Goal: Information Seeking & Learning: Learn about a topic

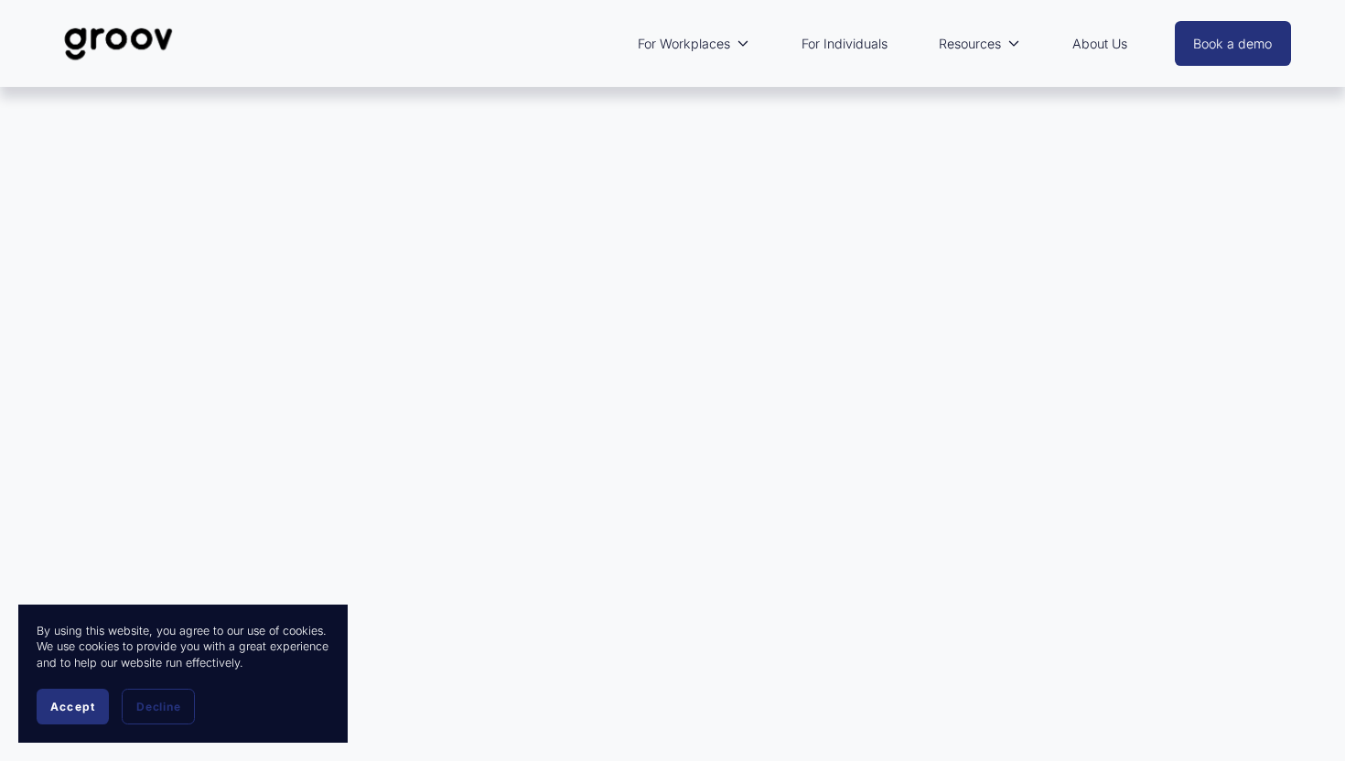
click at [86, 705] on span "Accept" at bounding box center [72, 707] width 45 height 14
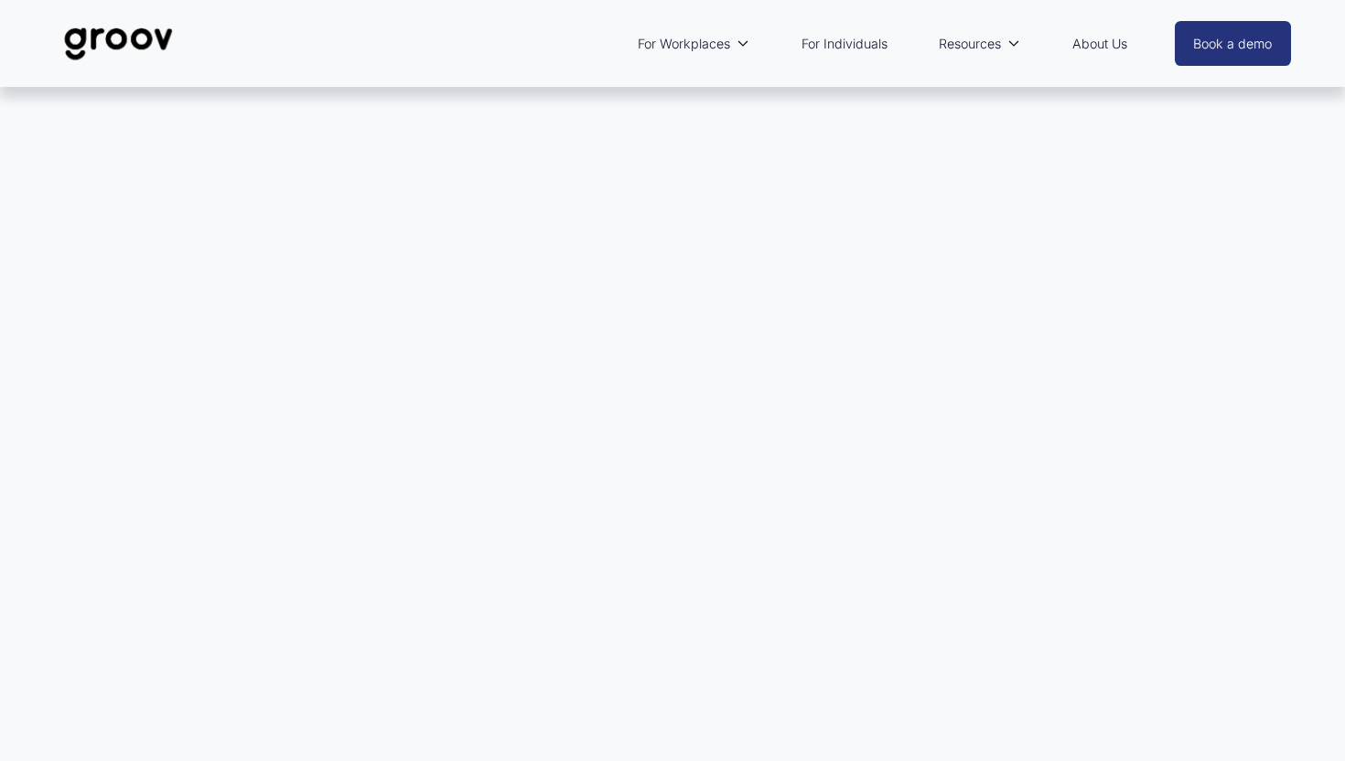
click at [855, 45] on link "For Individuals" at bounding box center [844, 44] width 104 height 42
